Goal: Communication & Community: Ask a question

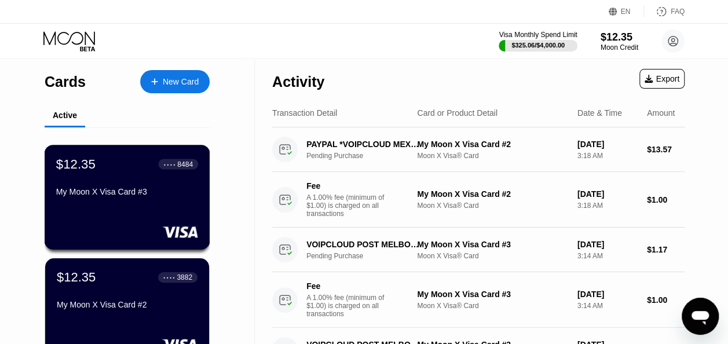
click at [133, 184] on div "$12.35 ● ● ● ● 8484 My Moon X Visa Card #3" at bounding box center [127, 178] width 142 height 45
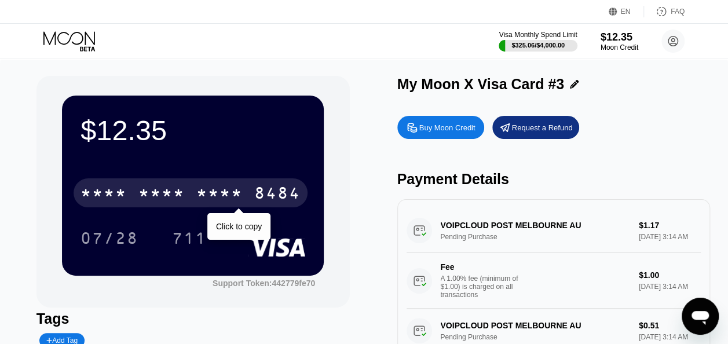
click at [117, 198] on div "* * * *" at bounding box center [104, 194] width 46 height 19
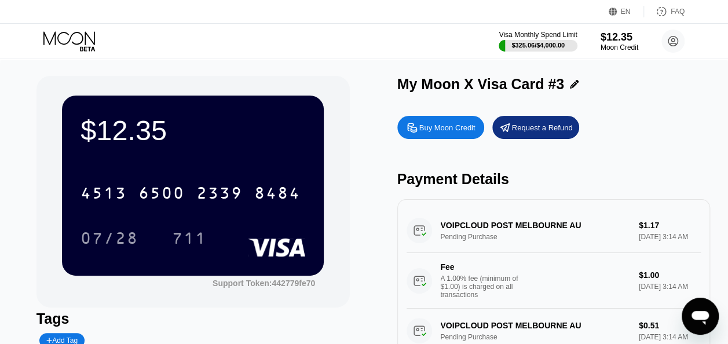
click at [81, 35] on icon at bounding box center [70, 41] width 54 height 20
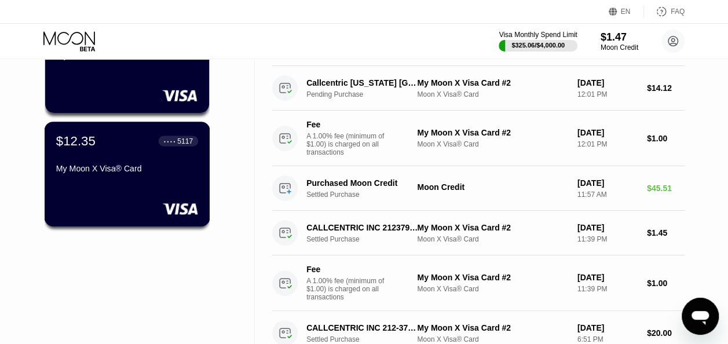
scroll to position [364, 0]
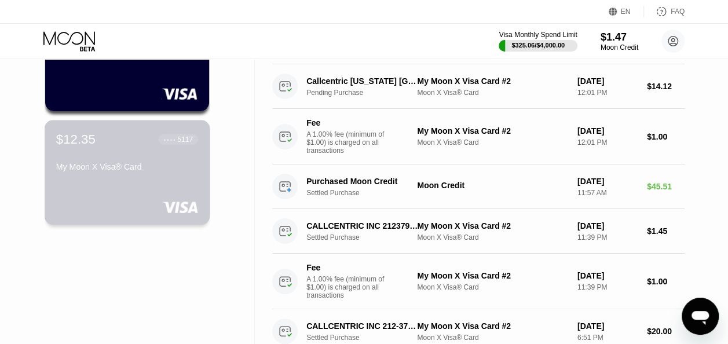
click at [146, 160] on div "$12.35 ● ● ● ● 5117 My Moon X Visa® Card" at bounding box center [127, 154] width 142 height 45
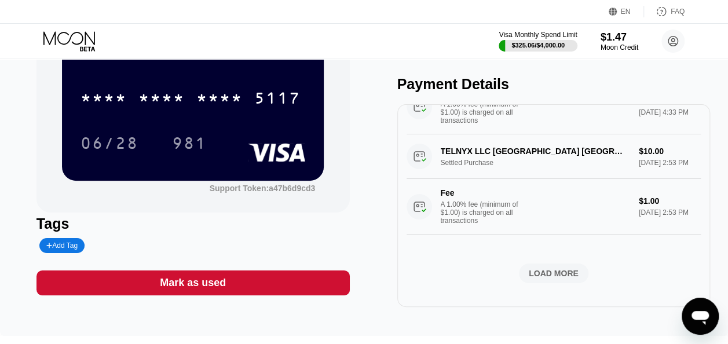
scroll to position [925, 0]
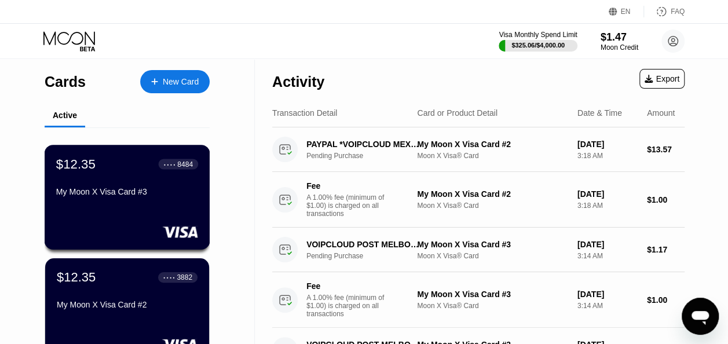
click at [110, 190] on div "My Moon X Visa Card #3" at bounding box center [127, 191] width 142 height 9
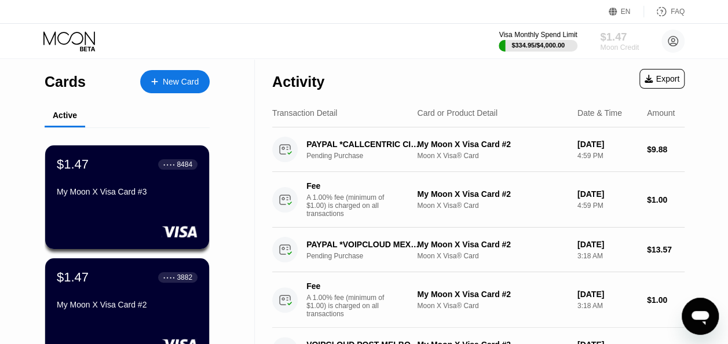
click at [618, 39] on div "$1.47" at bounding box center [619, 37] width 39 height 12
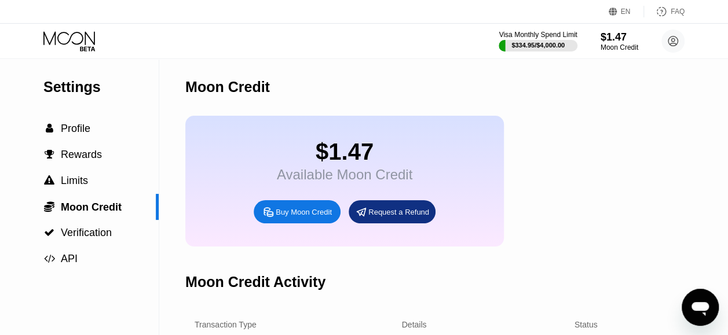
click at [687, 308] on div "Open messaging window" at bounding box center [700, 307] width 35 height 35
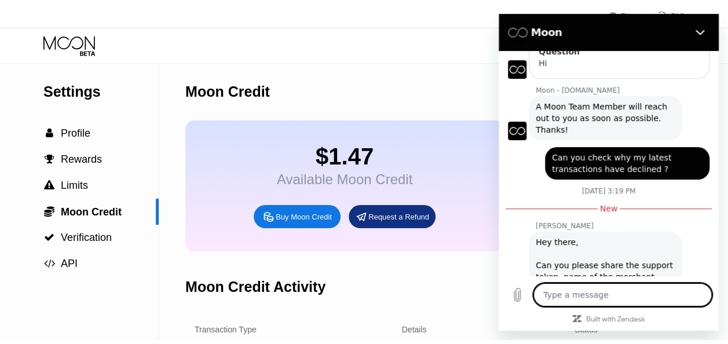
scroll to position [177, 0]
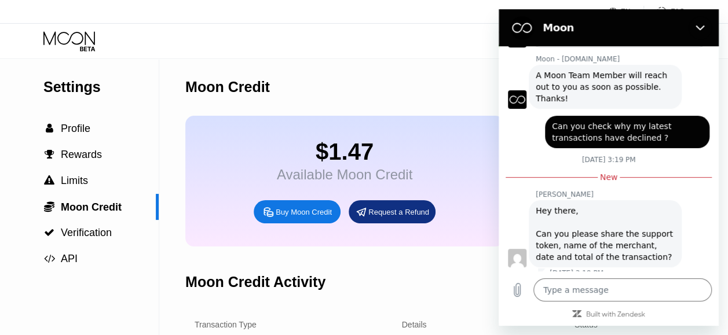
click at [72, 239] on span "Verification" at bounding box center [86, 233] width 51 height 12
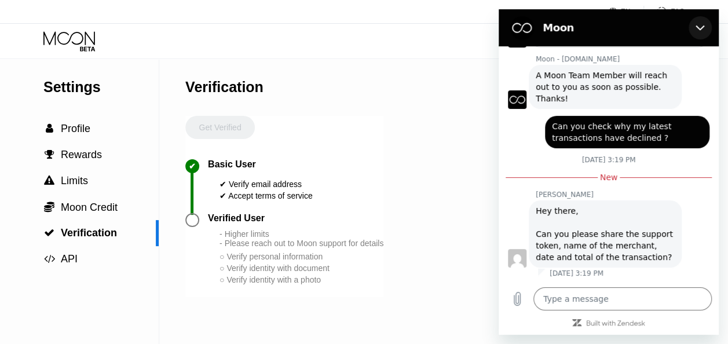
click at [694, 28] on button "Close" at bounding box center [700, 27] width 23 height 23
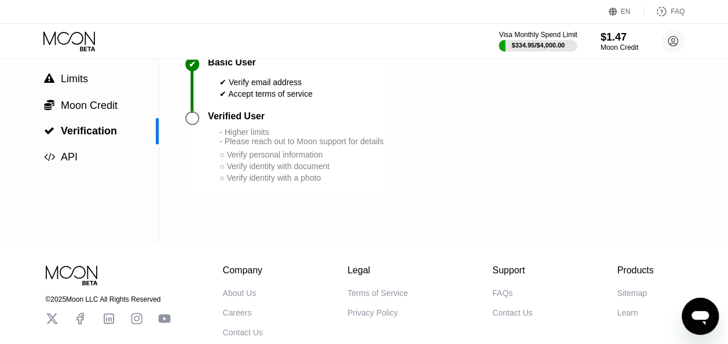
scroll to position [101, 0]
click at [494, 294] on div "FAQs" at bounding box center [502, 293] width 20 height 9
type textarea "x"
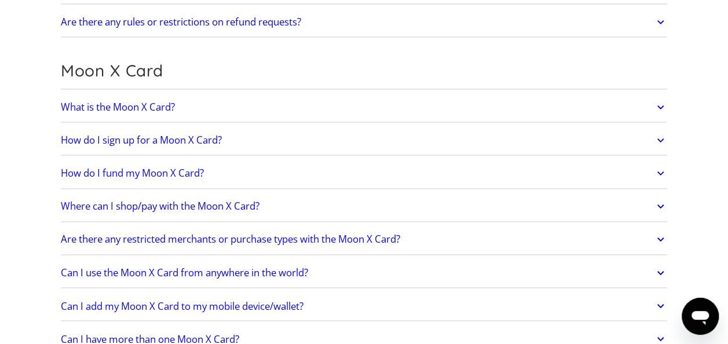
scroll to position [809, 0]
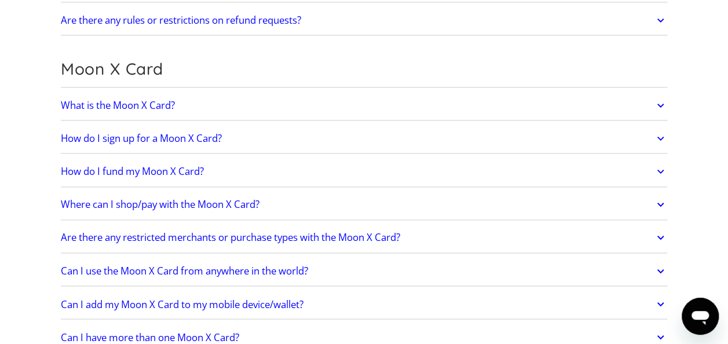
click at [189, 238] on h2 "Are there any restricted merchants or purchase types with the Moon X Card?" at bounding box center [231, 238] width 340 height 12
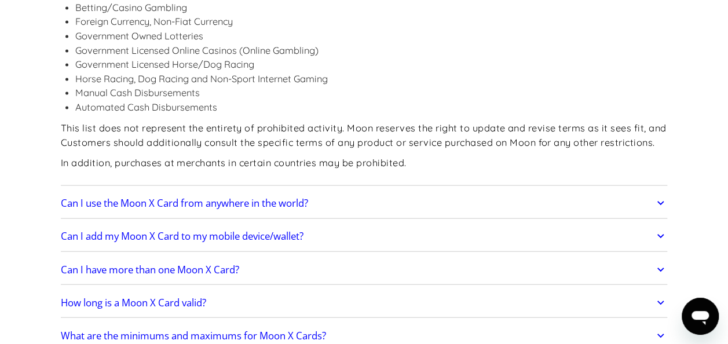
scroll to position [1189, 0]
click at [228, 200] on h2 "Can I use the Moon X Card from anywhere in the world?" at bounding box center [184, 203] width 247 height 12
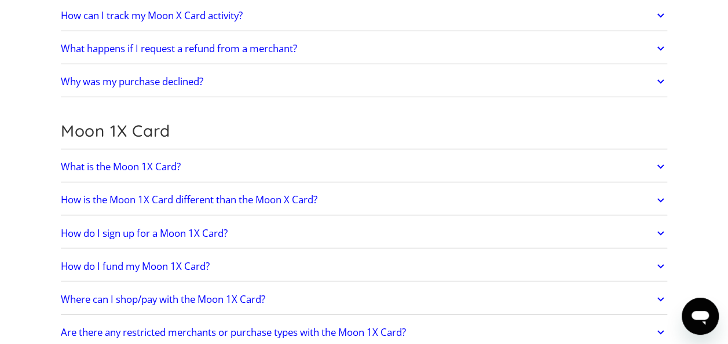
scroll to position [1607, 0]
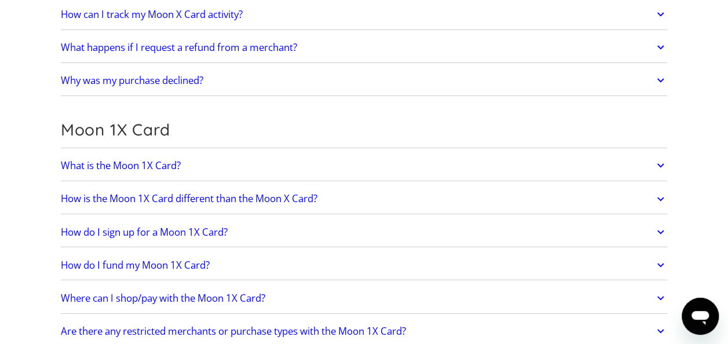
click at [295, 68] on link "Why was my purchase declined?" at bounding box center [364, 80] width 607 height 24
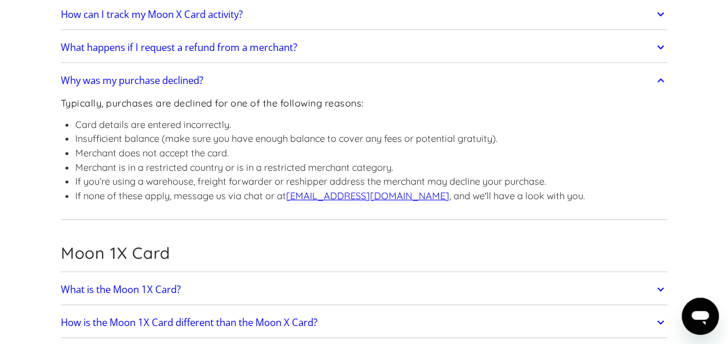
click at [685, 307] on div "Open messaging window" at bounding box center [700, 316] width 35 height 35
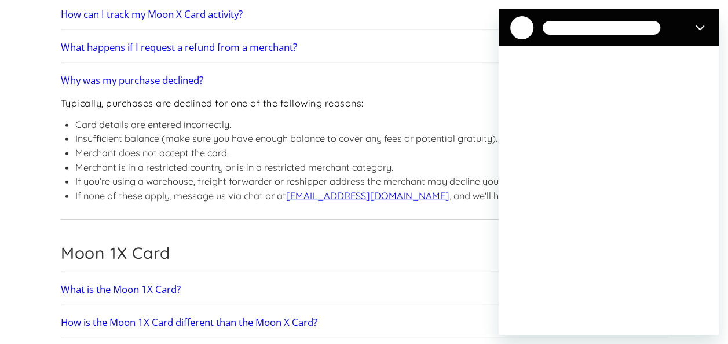
scroll to position [0, 0]
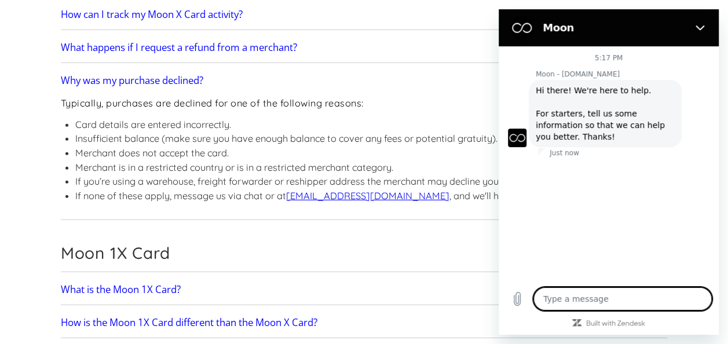
click at [608, 294] on textarea at bounding box center [623, 298] width 178 height 23
type textarea "x"
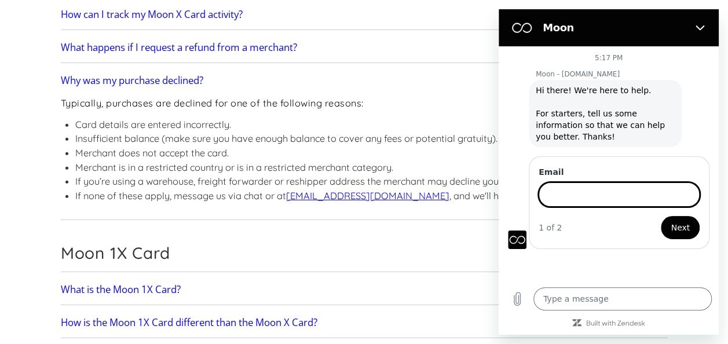
click at [628, 202] on input "Email" at bounding box center [619, 195] width 161 height 24
type input "[EMAIL_ADDRESS][DOMAIN_NAME]"
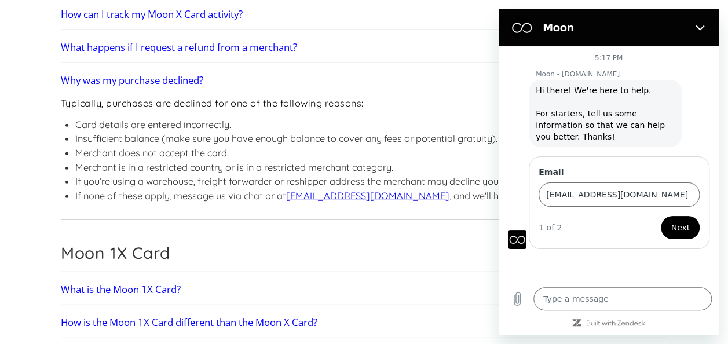
click at [680, 218] on button "Next" at bounding box center [680, 227] width 39 height 23
type textarea "x"
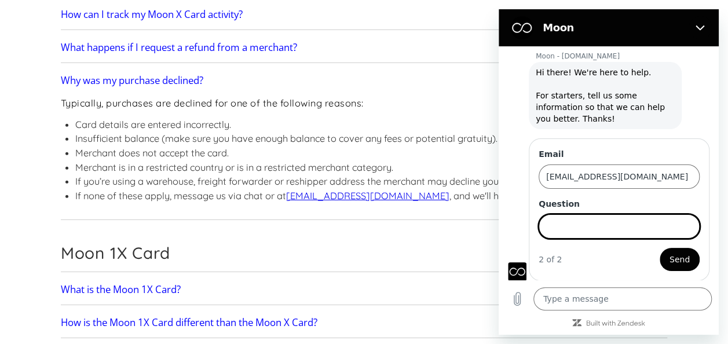
click at [592, 218] on input "Question" at bounding box center [619, 226] width 161 height 24
type input "what billing address do i enter"
click at [660, 248] on button "Send" at bounding box center [680, 259] width 40 height 23
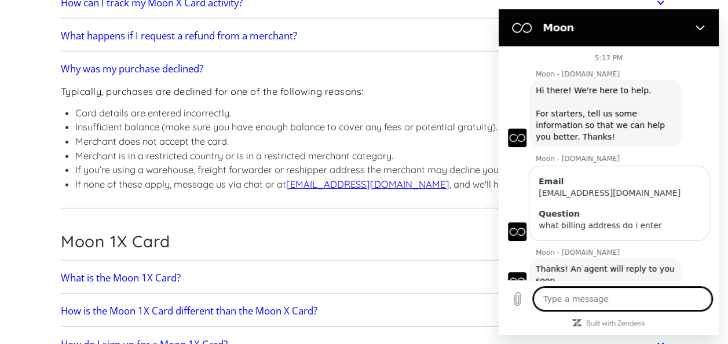
scroll to position [23, 0]
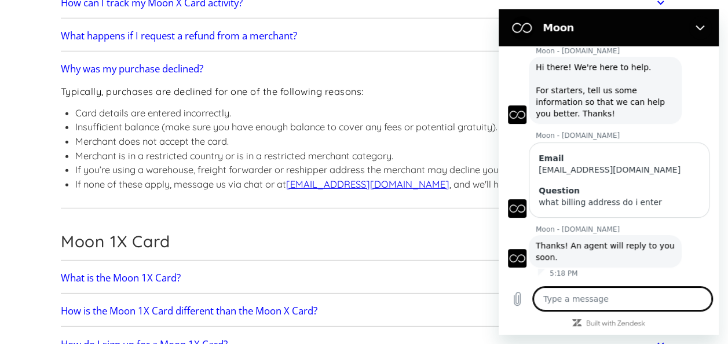
type textarea "x"
